Goal: Find specific page/section: Find specific page/section

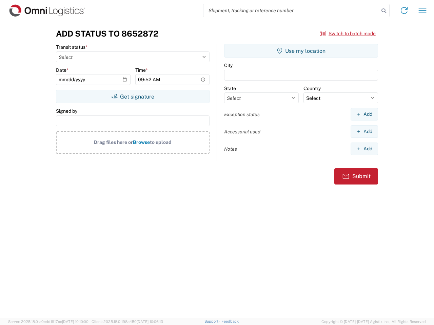
click at [291, 11] on input "search" at bounding box center [291, 10] width 176 height 13
click at [384, 11] on icon at bounding box center [383, 10] width 9 height 9
click at [404, 11] on icon at bounding box center [403, 10] width 11 height 11
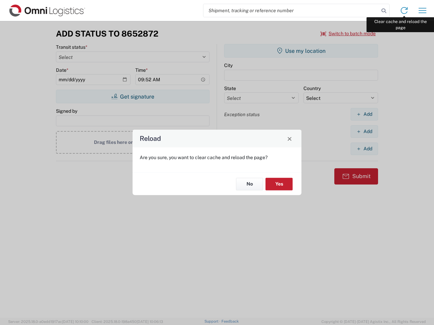
click at [422, 11] on div "Reload Are you sure, you want to clear cache and reload the page? No Yes" at bounding box center [217, 162] width 434 height 325
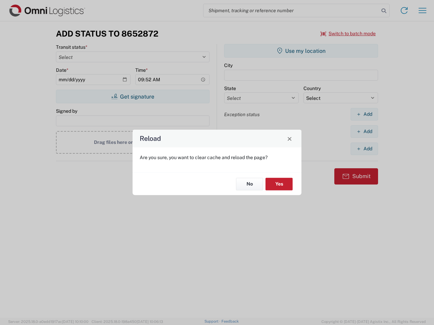
click at [348, 34] on div "Reload Are you sure, you want to clear cache and reload the page? No Yes" at bounding box center [217, 162] width 434 height 325
click at [132, 97] on div "Reload Are you sure, you want to clear cache and reload the page? No Yes" at bounding box center [217, 162] width 434 height 325
click at [301, 51] on div "Reload Are you sure, you want to clear cache and reload the page? No Yes" at bounding box center [217, 162] width 434 height 325
click at [364, 114] on div "Reload Are you sure, you want to clear cache and reload the page? No Yes" at bounding box center [217, 162] width 434 height 325
click at [364, 131] on div "Reload Are you sure, you want to clear cache and reload the page? No Yes" at bounding box center [217, 162] width 434 height 325
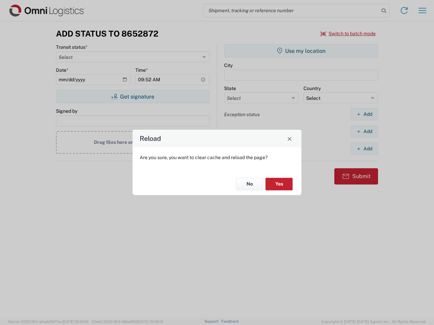
click at [364, 149] on div "Reload Are you sure, you want to clear cache and reload the page? No Yes" at bounding box center [217, 162] width 434 height 325
